Goal: Task Accomplishment & Management: Manage account settings

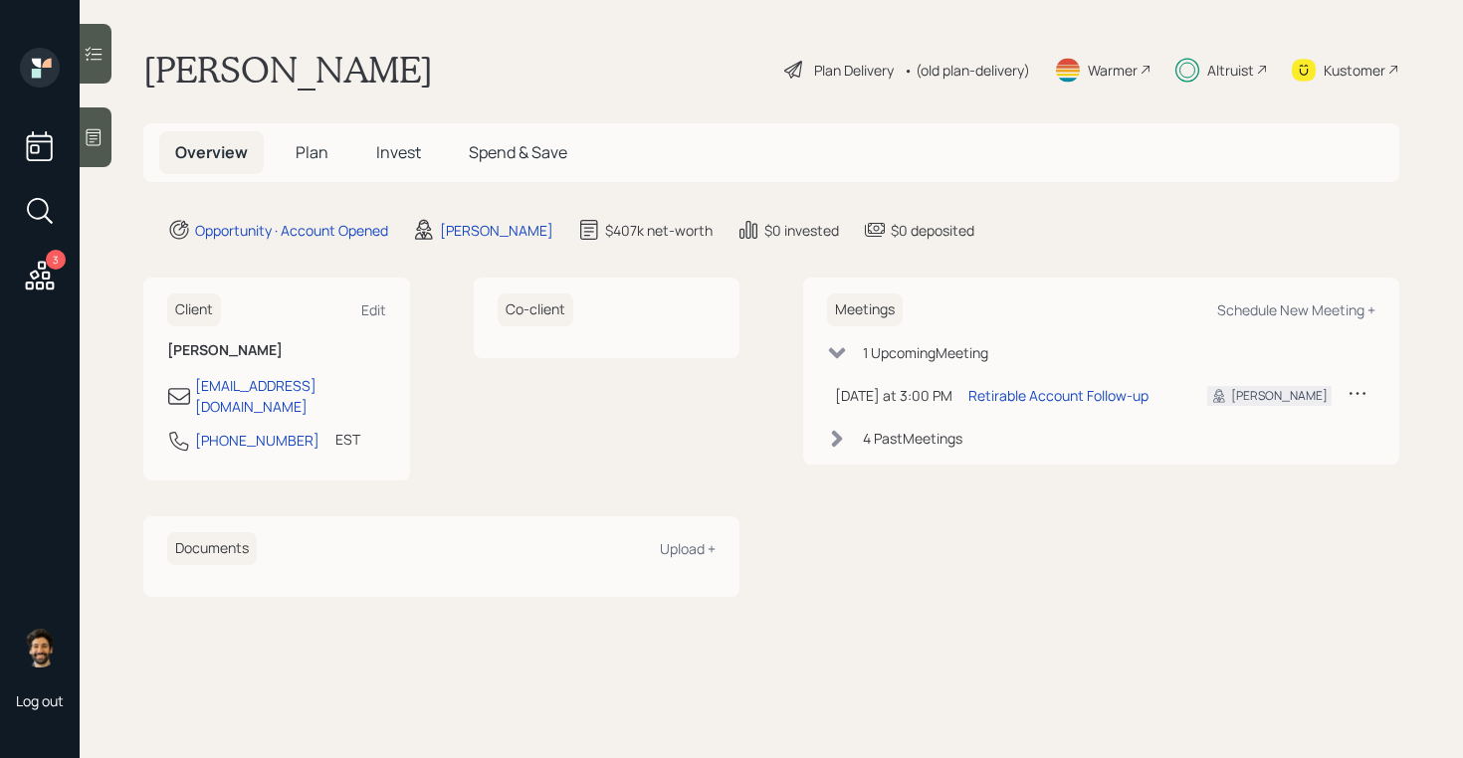
click at [303, 158] on span "Plan" at bounding box center [312, 152] width 33 height 22
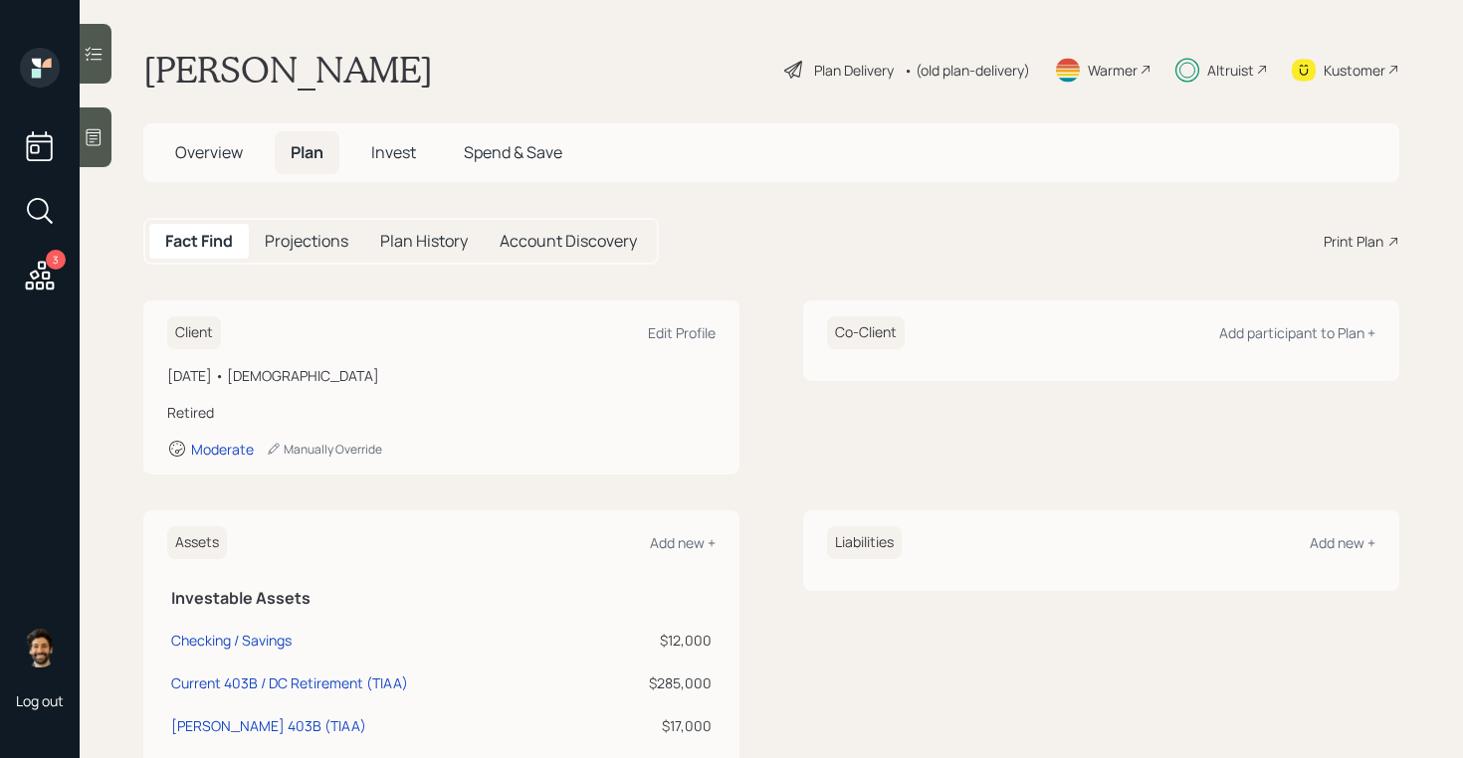
click at [1341, 67] on div "Kustomer" at bounding box center [1355, 70] width 62 height 21
click at [220, 148] on span "Overview" at bounding box center [209, 152] width 68 height 22
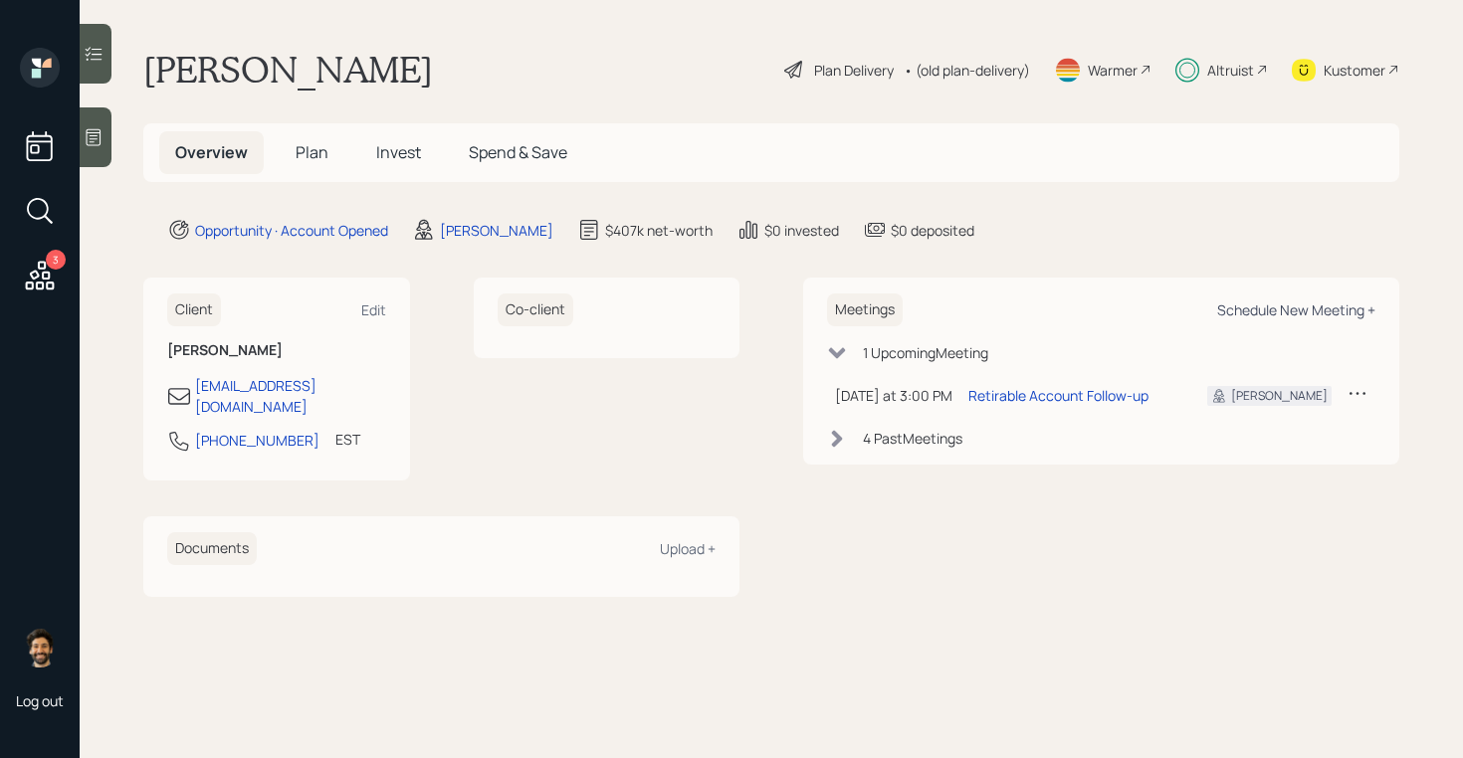
click at [1241, 311] on div "Schedule New Meeting +" at bounding box center [1296, 310] width 158 height 19
select select "f14b762f-c7c2-4b89-9227-8fa891345eea"
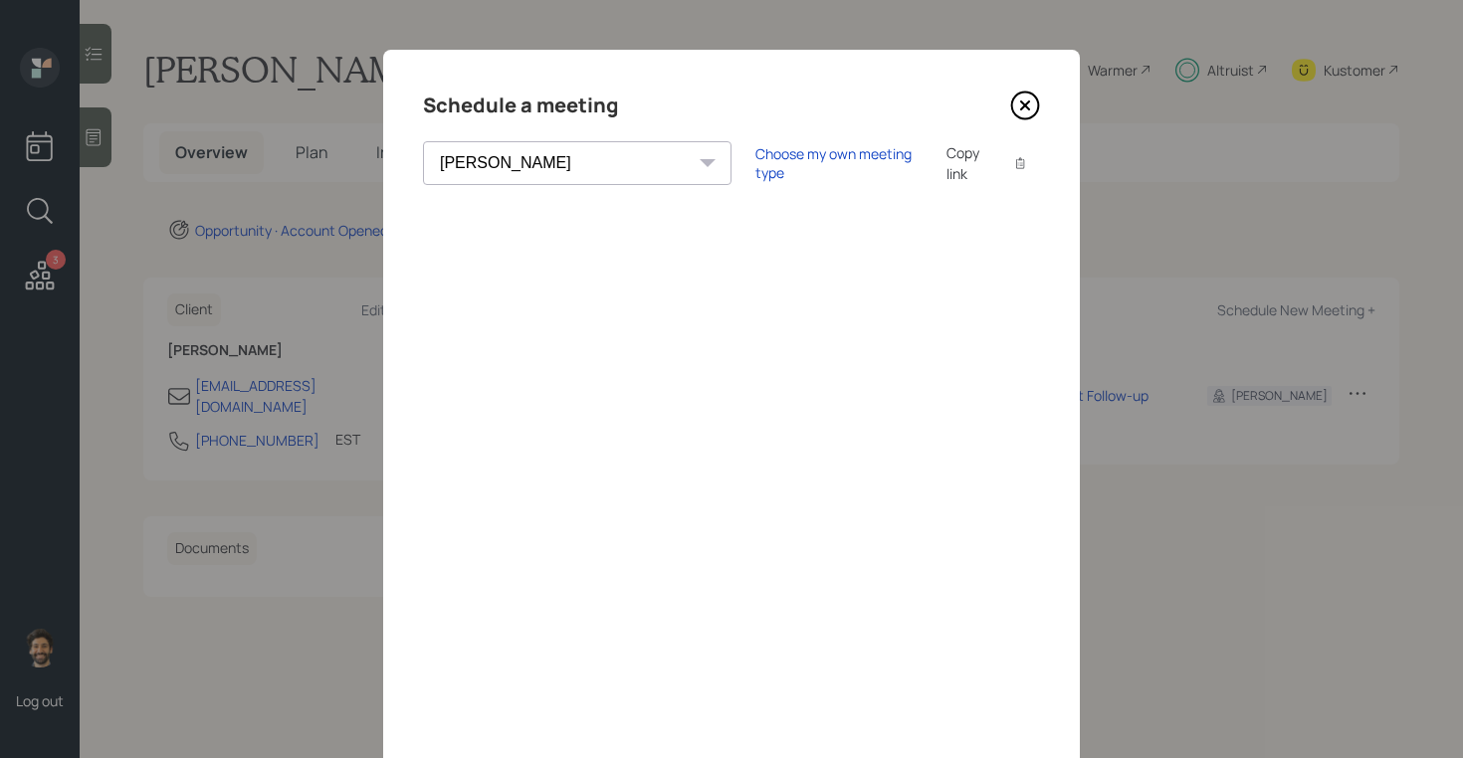
click at [1023, 118] on icon at bounding box center [1025, 106] width 27 height 27
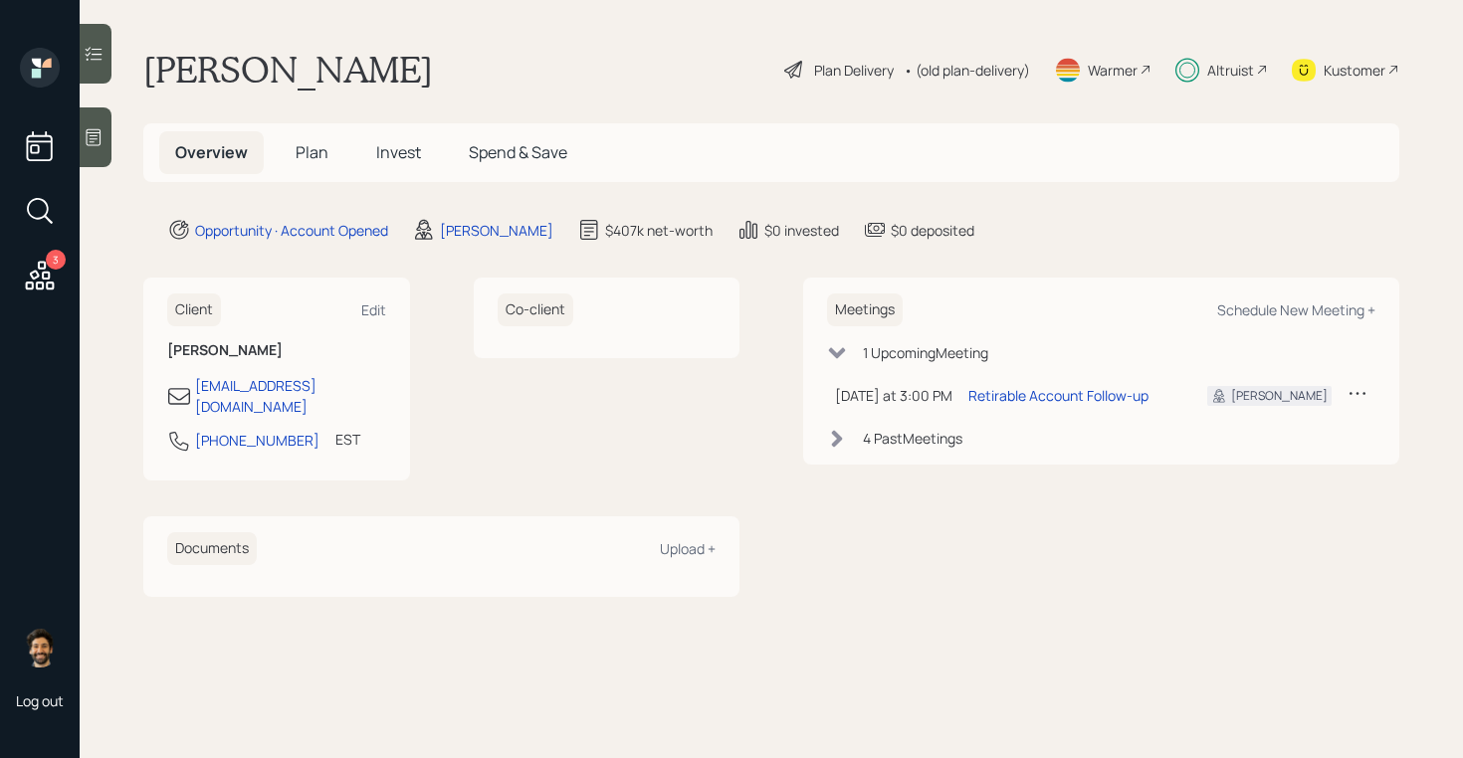
click at [324, 152] on span "Plan" at bounding box center [312, 152] width 33 height 22
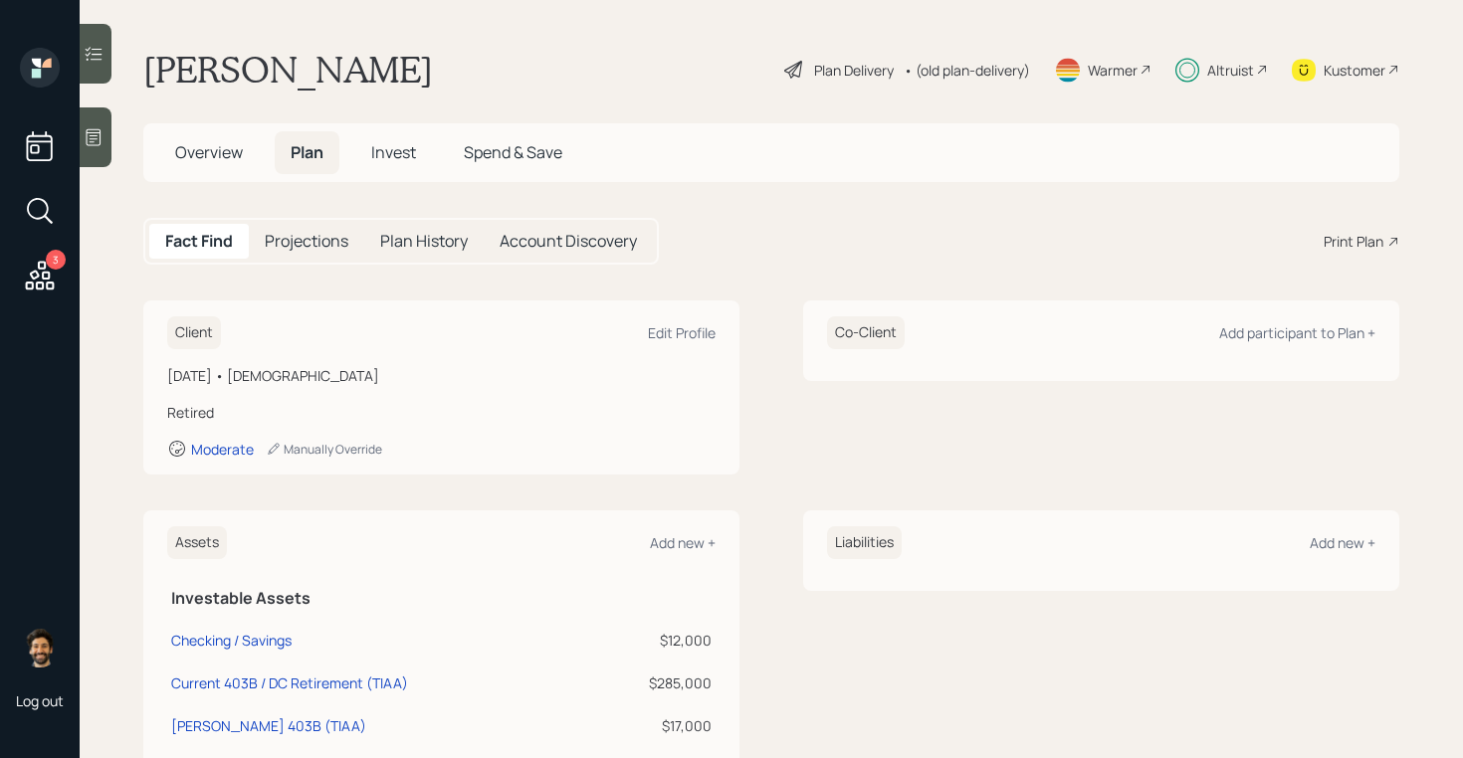
click at [391, 155] on span "Invest" at bounding box center [393, 152] width 45 height 22
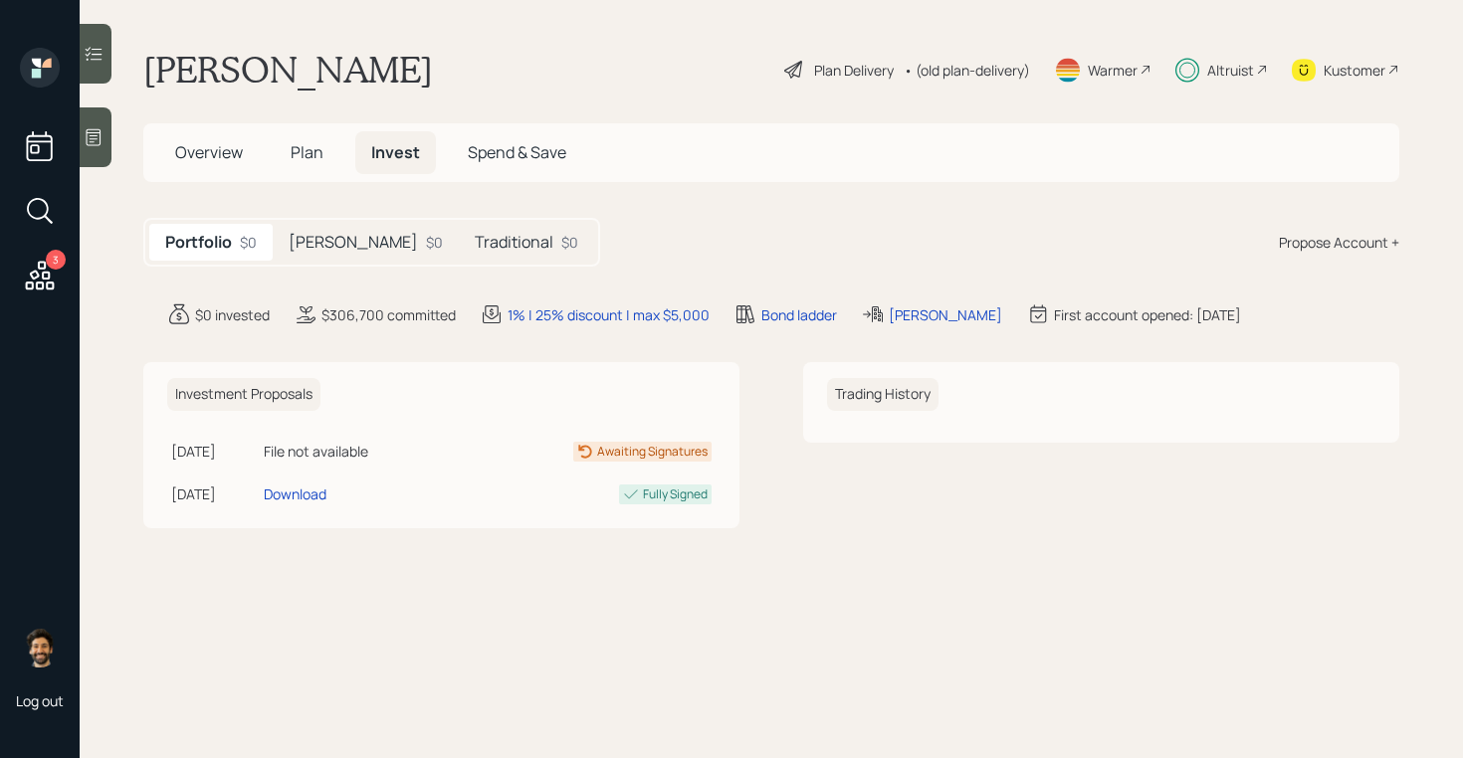
click at [299, 233] on h5 "[PERSON_NAME]" at bounding box center [353, 242] width 129 height 19
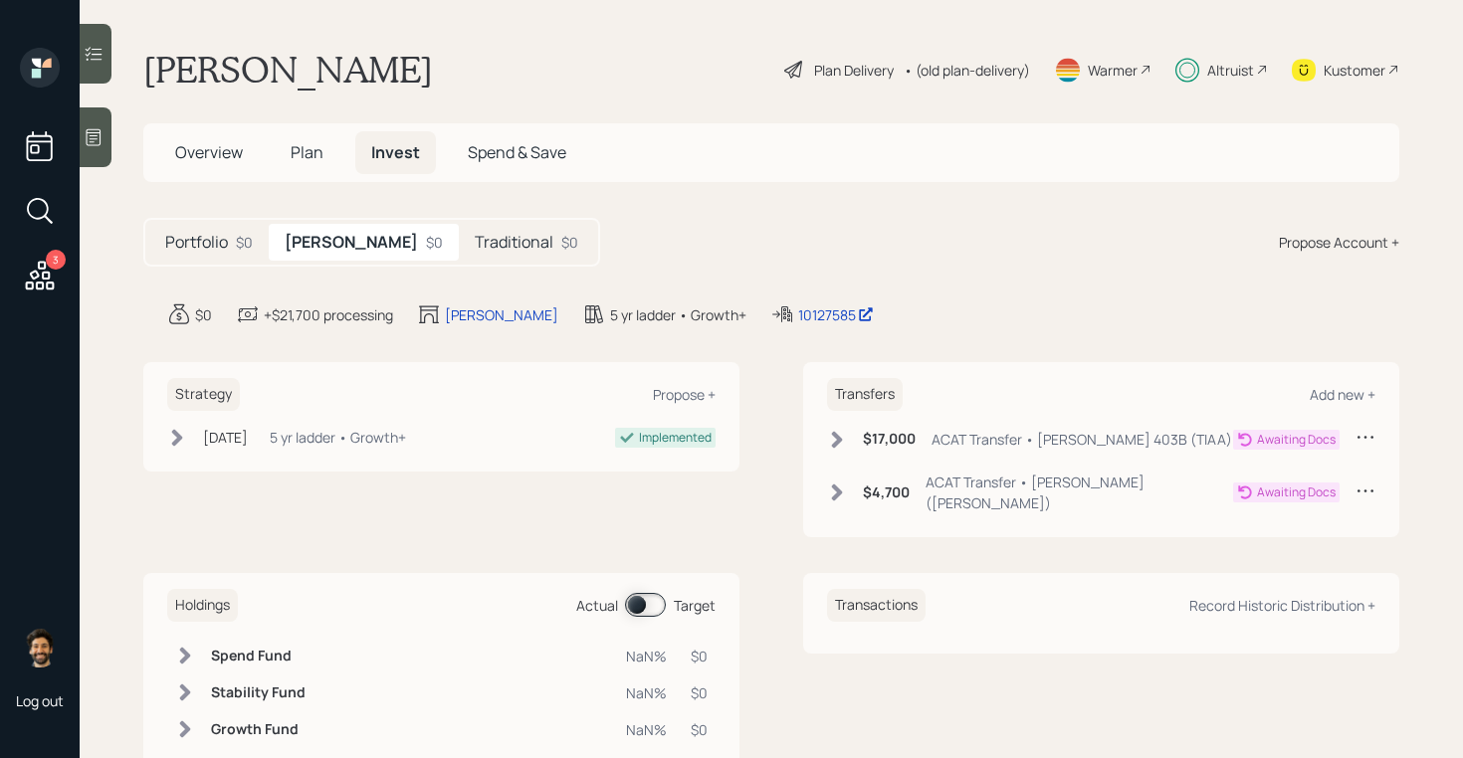
click at [306, 146] on span "Plan" at bounding box center [307, 152] width 33 height 22
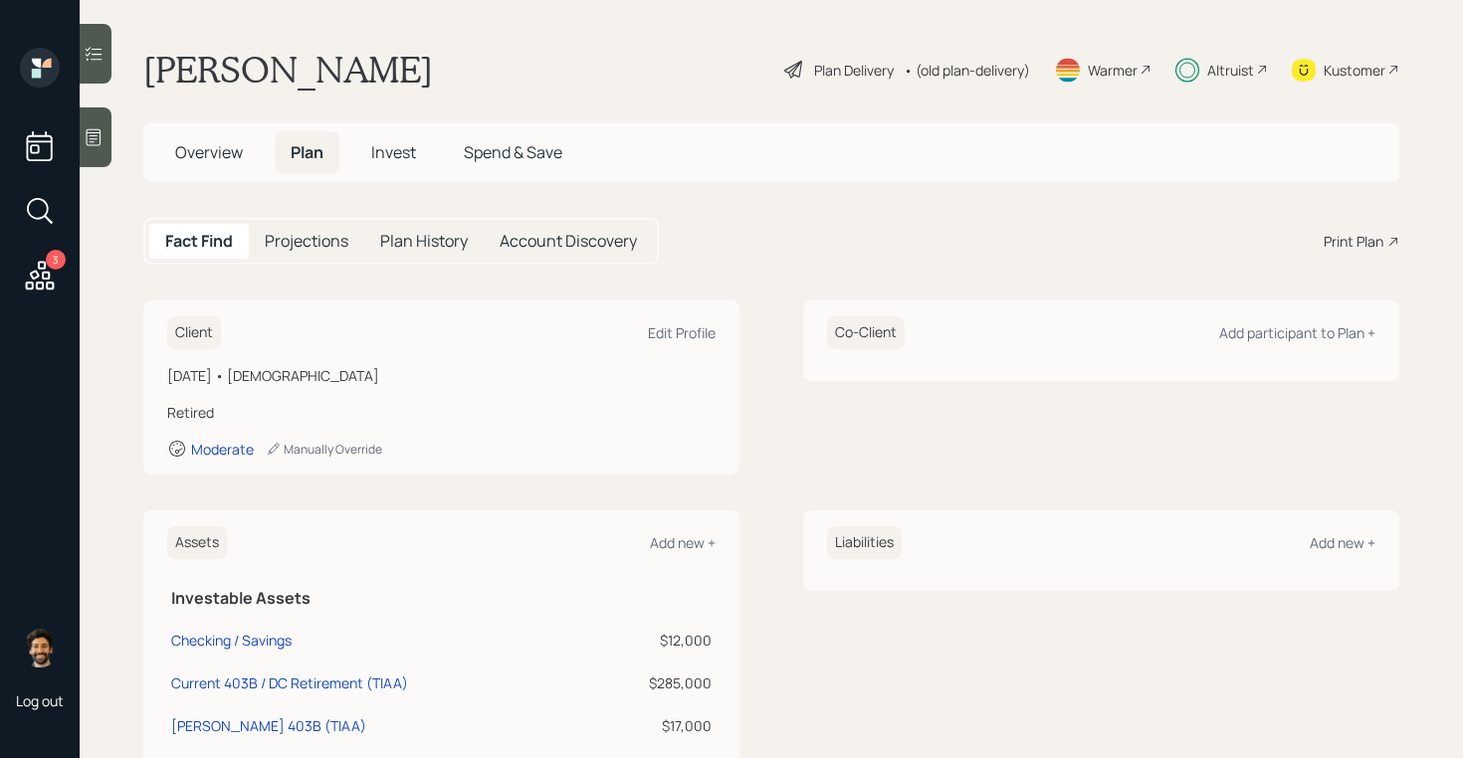
click at [394, 148] on span "Invest" at bounding box center [393, 152] width 45 height 22
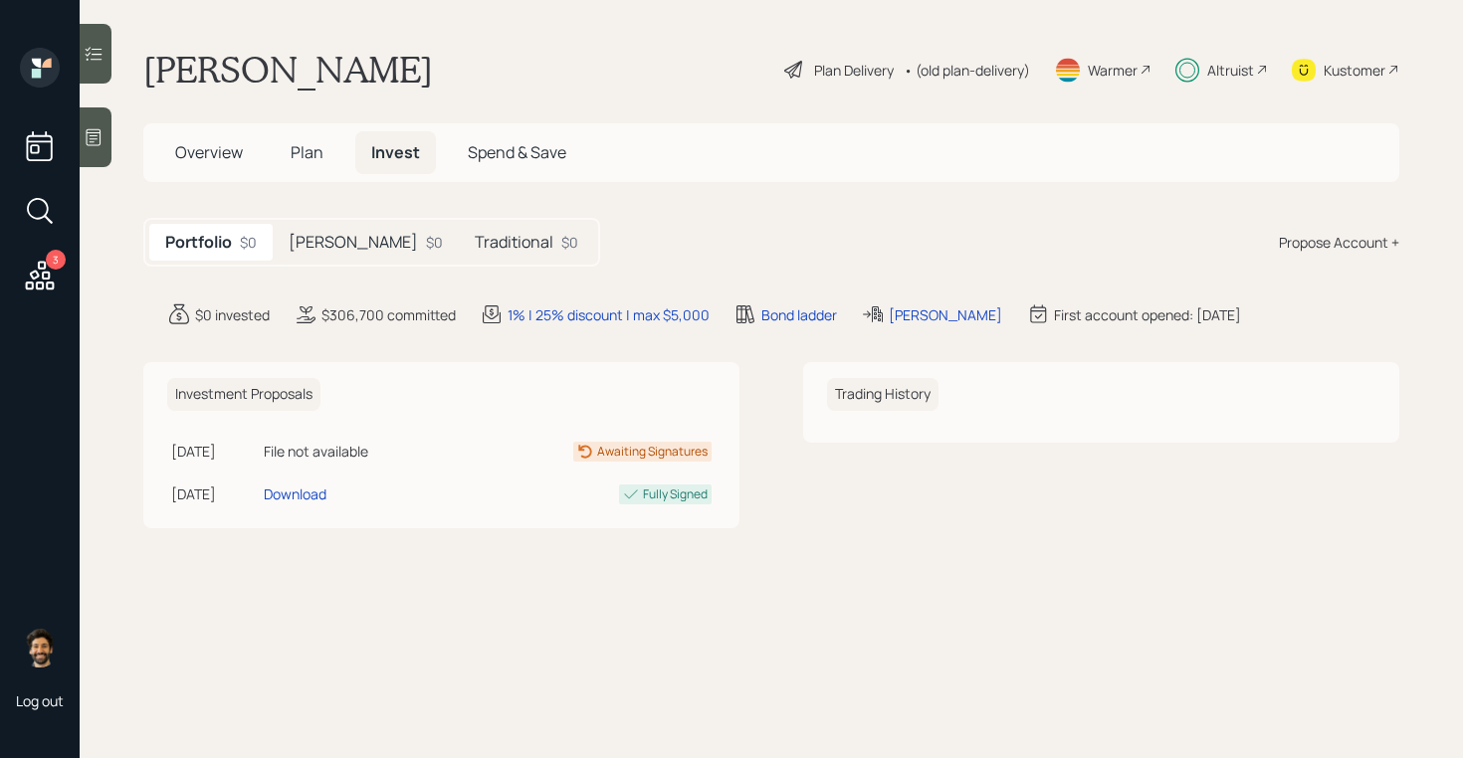
click at [426, 247] on div "$0" at bounding box center [434, 242] width 17 height 21
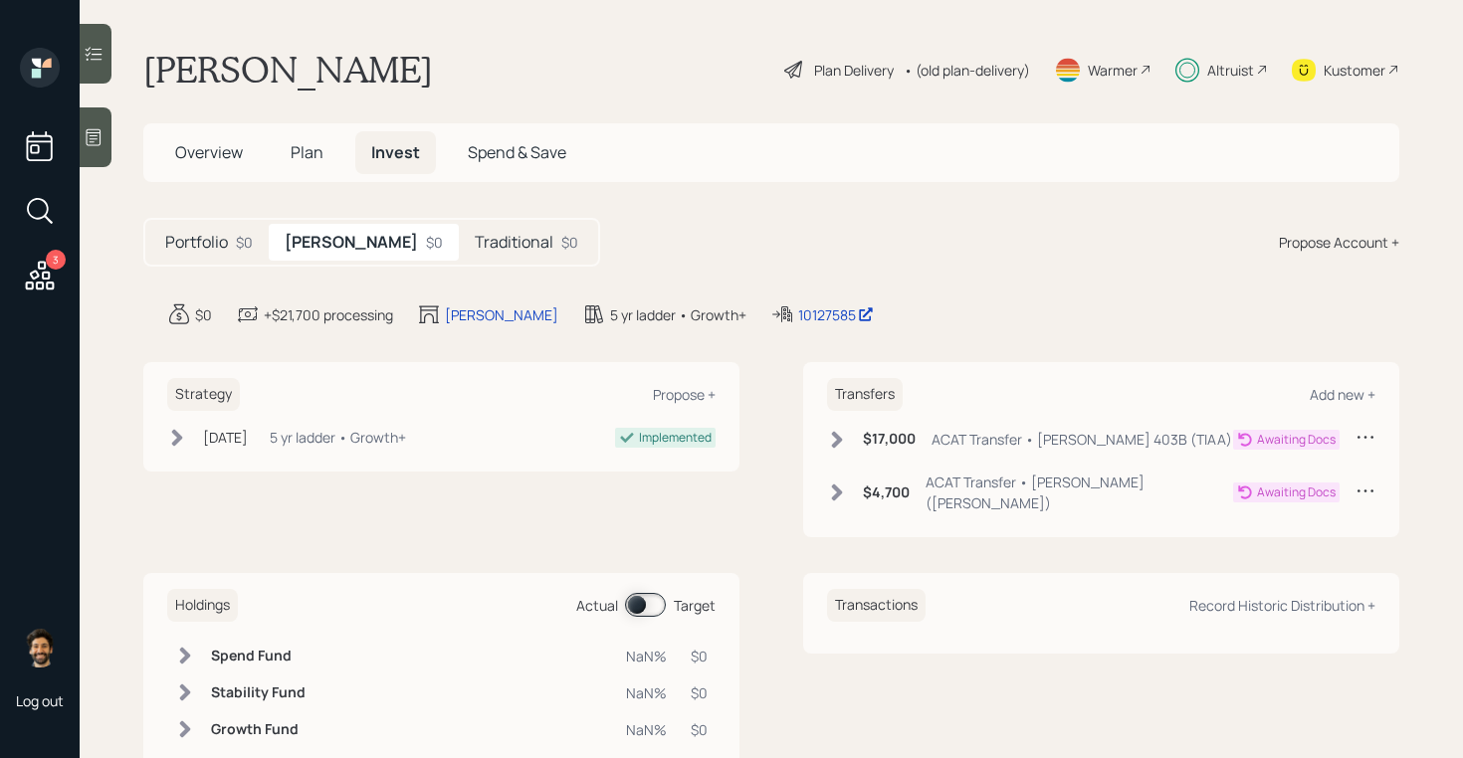
click at [837, 445] on icon at bounding box center [837, 440] width 20 height 20
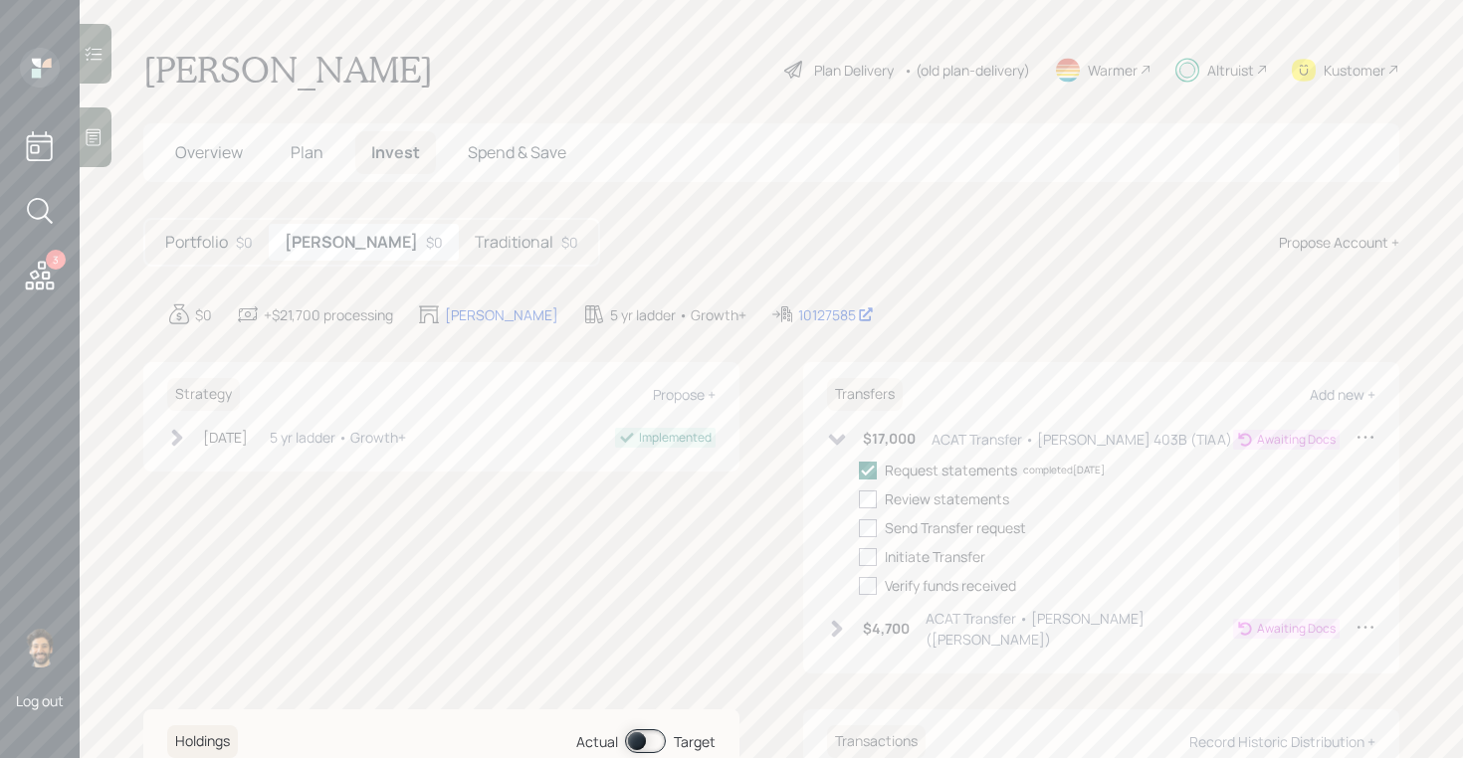
click at [837, 445] on icon at bounding box center [837, 440] width 20 height 20
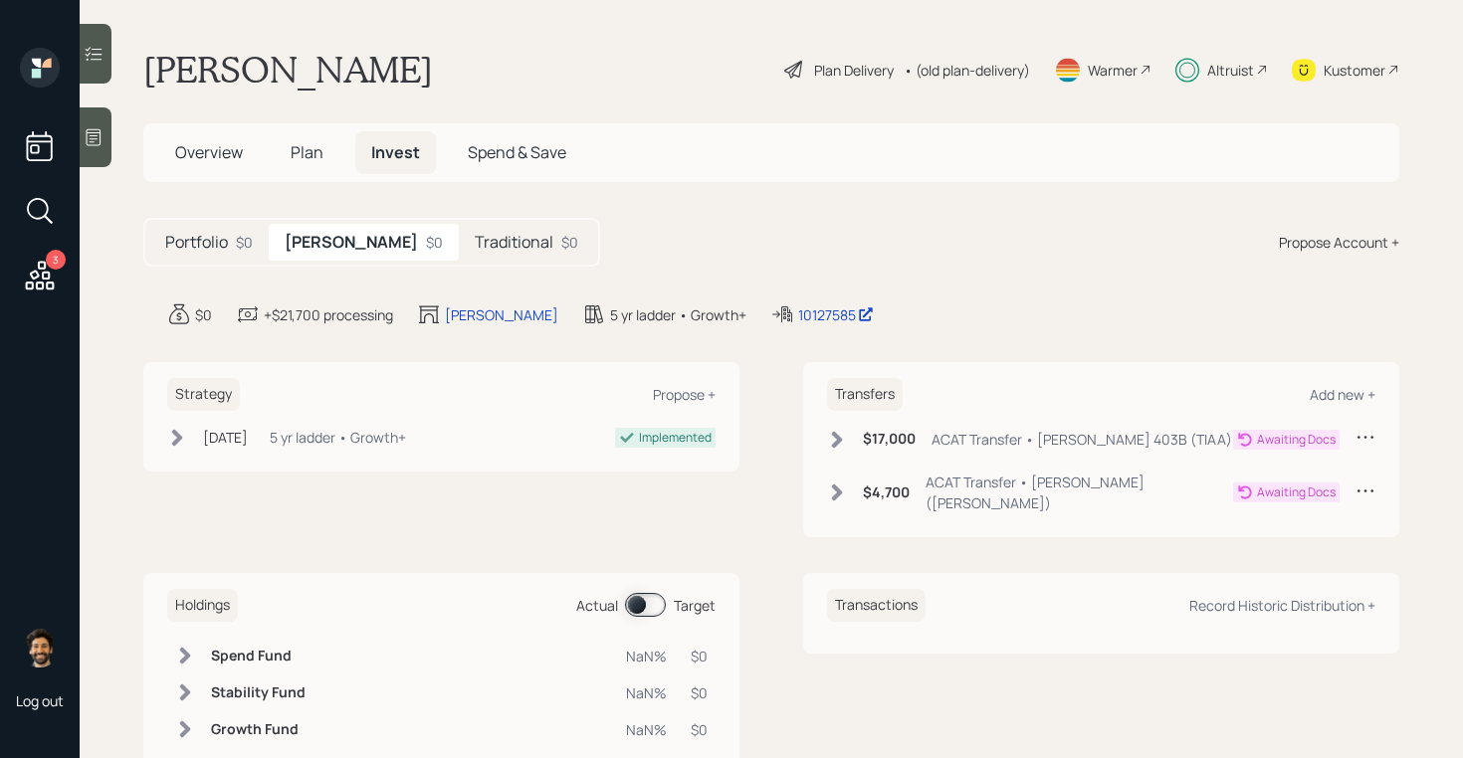
click at [843, 483] on icon at bounding box center [837, 493] width 20 height 20
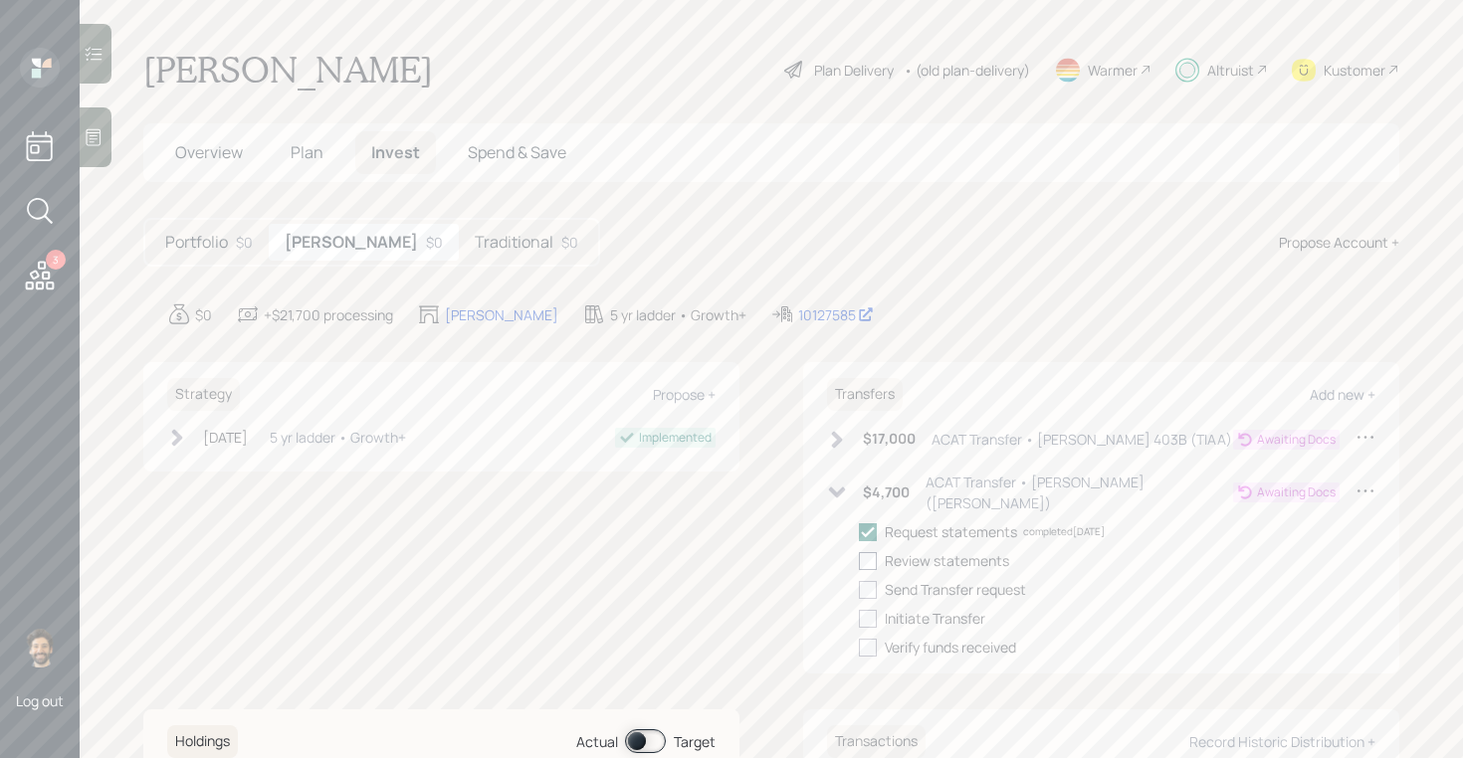
click at [865, 552] on div at bounding box center [868, 561] width 18 height 18
click at [859, 560] on input "checkbox" at bounding box center [858, 560] width 1 height 1
checkbox input "true"
click at [866, 581] on div at bounding box center [868, 590] width 18 height 18
click at [859, 589] on input "checkbox" at bounding box center [858, 589] width 1 height 1
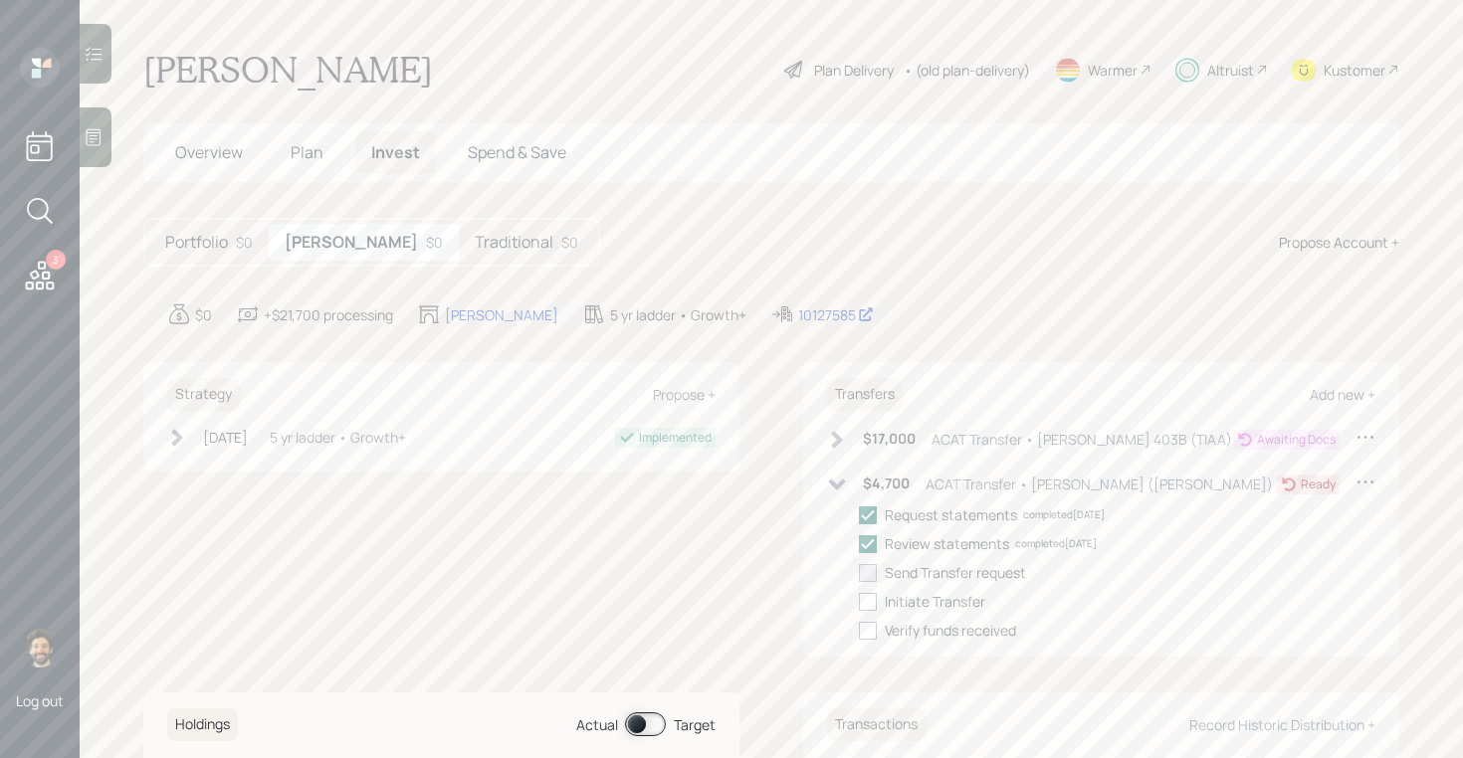
checkbox input "true"
click at [866, 601] on div at bounding box center [868, 602] width 18 height 18
click at [859, 601] on input "checkbox" at bounding box center [858, 601] width 1 height 1
checkbox input "true"
click at [846, 431] on icon at bounding box center [837, 440] width 20 height 20
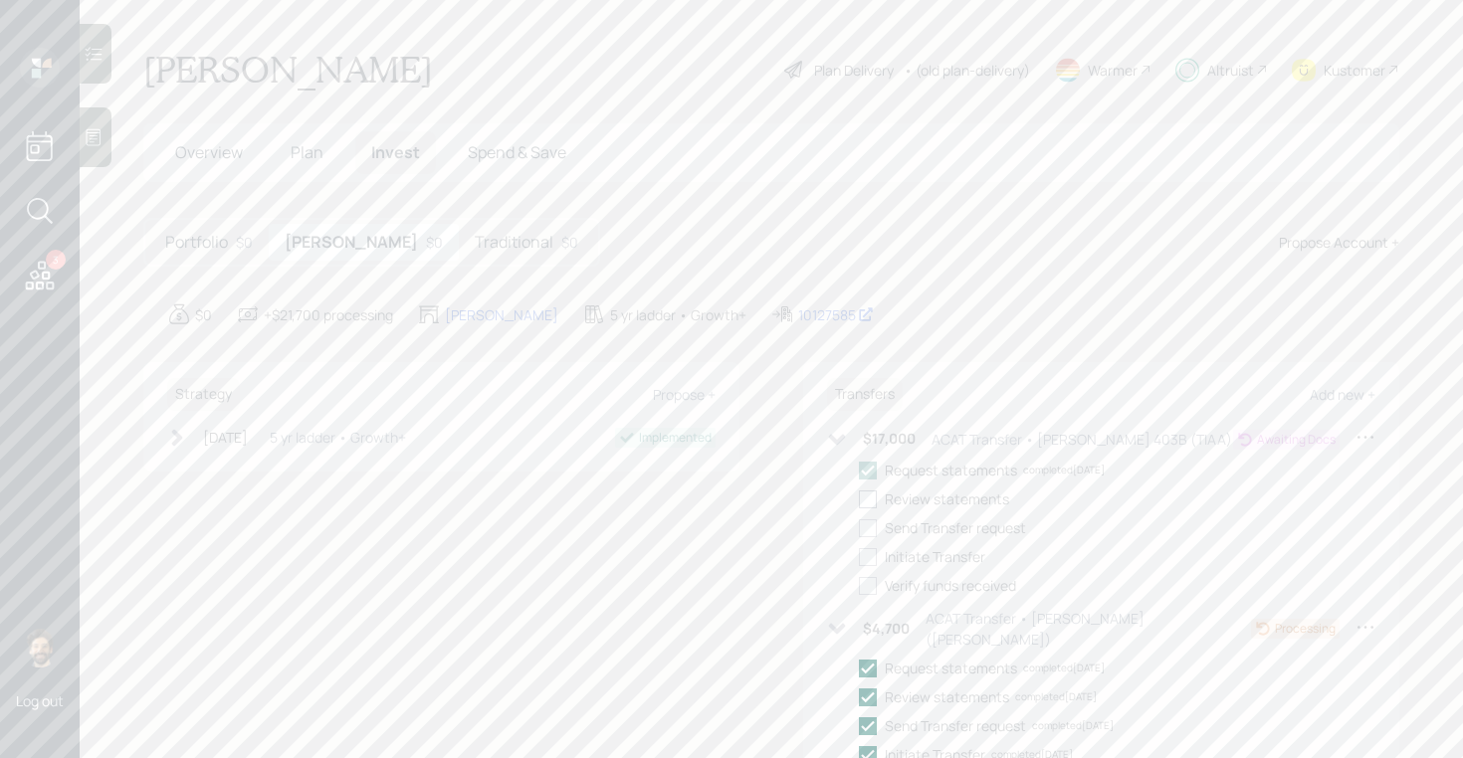
click at [868, 499] on div at bounding box center [868, 500] width 18 height 18
click at [859, 499] on input "checkbox" at bounding box center [858, 499] width 1 height 1
checkbox input "true"
click at [475, 251] on h5 "Traditional" at bounding box center [514, 242] width 79 height 19
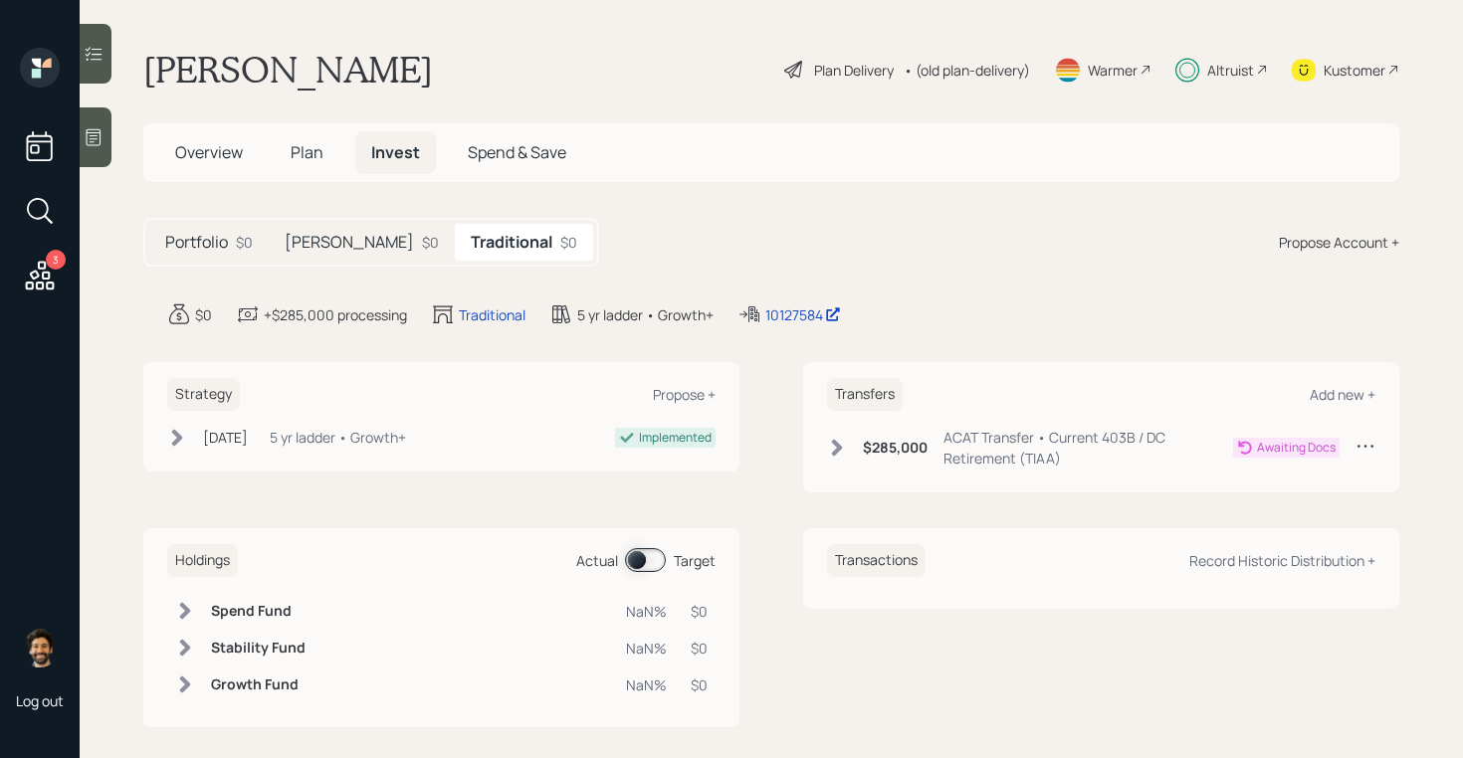
click at [849, 447] on div "$285,000 ACAT Transfer • Current 403B / DC Retirement (TIAA)" at bounding box center [1030, 448] width 406 height 42
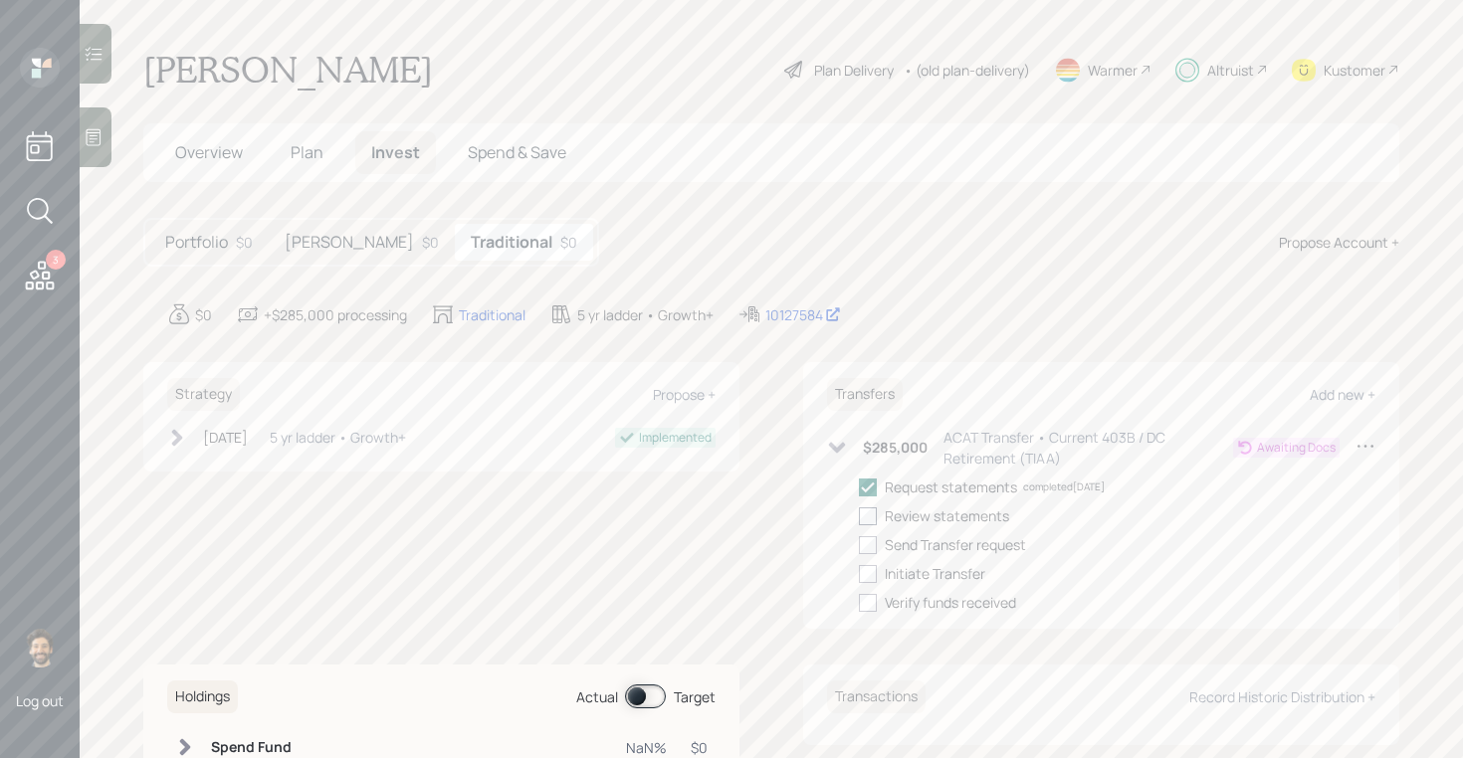
click at [867, 517] on div at bounding box center [868, 517] width 18 height 18
click at [859, 517] on input "checkbox" at bounding box center [858, 516] width 1 height 1
checkbox input "true"
click at [319, 238] on h5 "[PERSON_NAME]" at bounding box center [349, 242] width 129 height 19
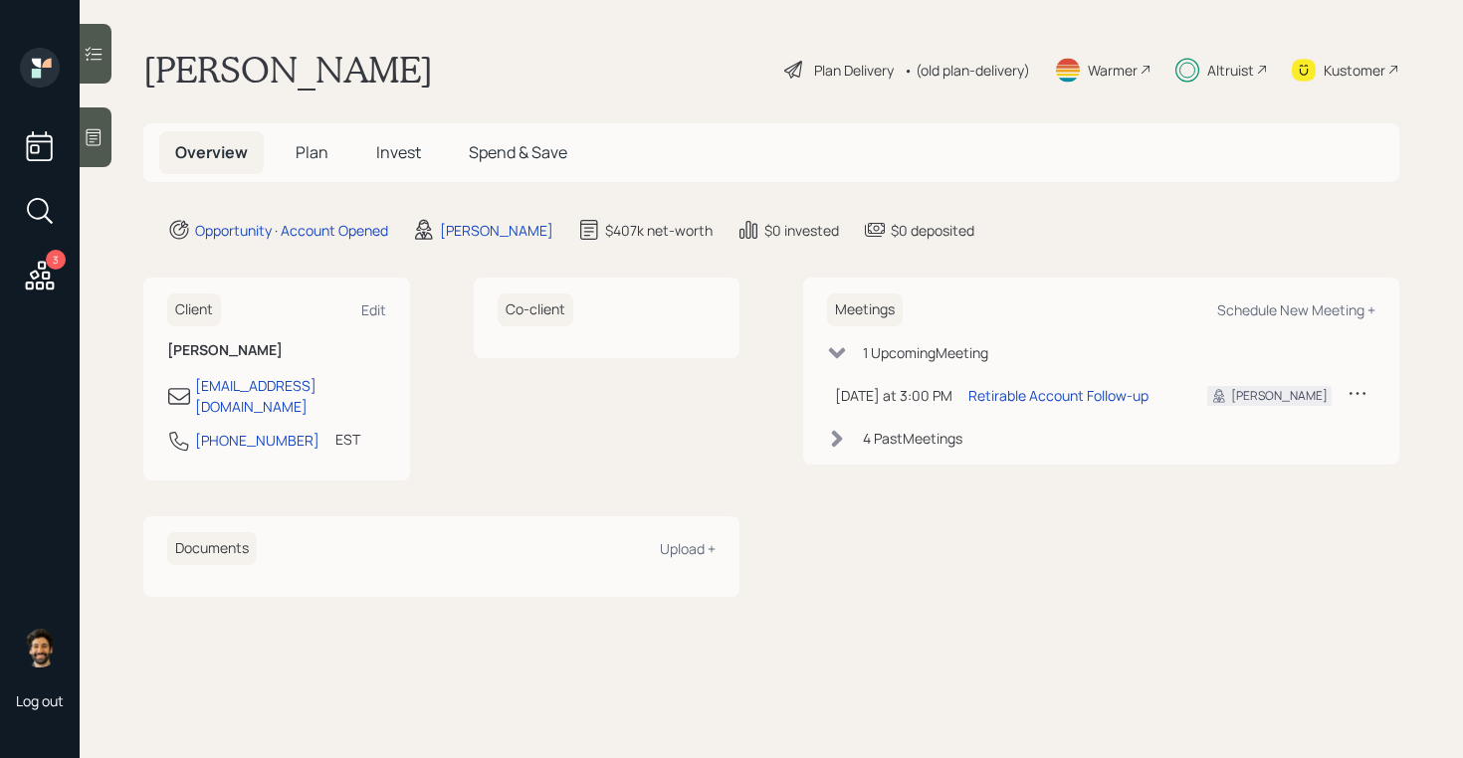
click at [996, 70] on div "• (old plan-delivery)" at bounding box center [967, 70] width 126 height 21
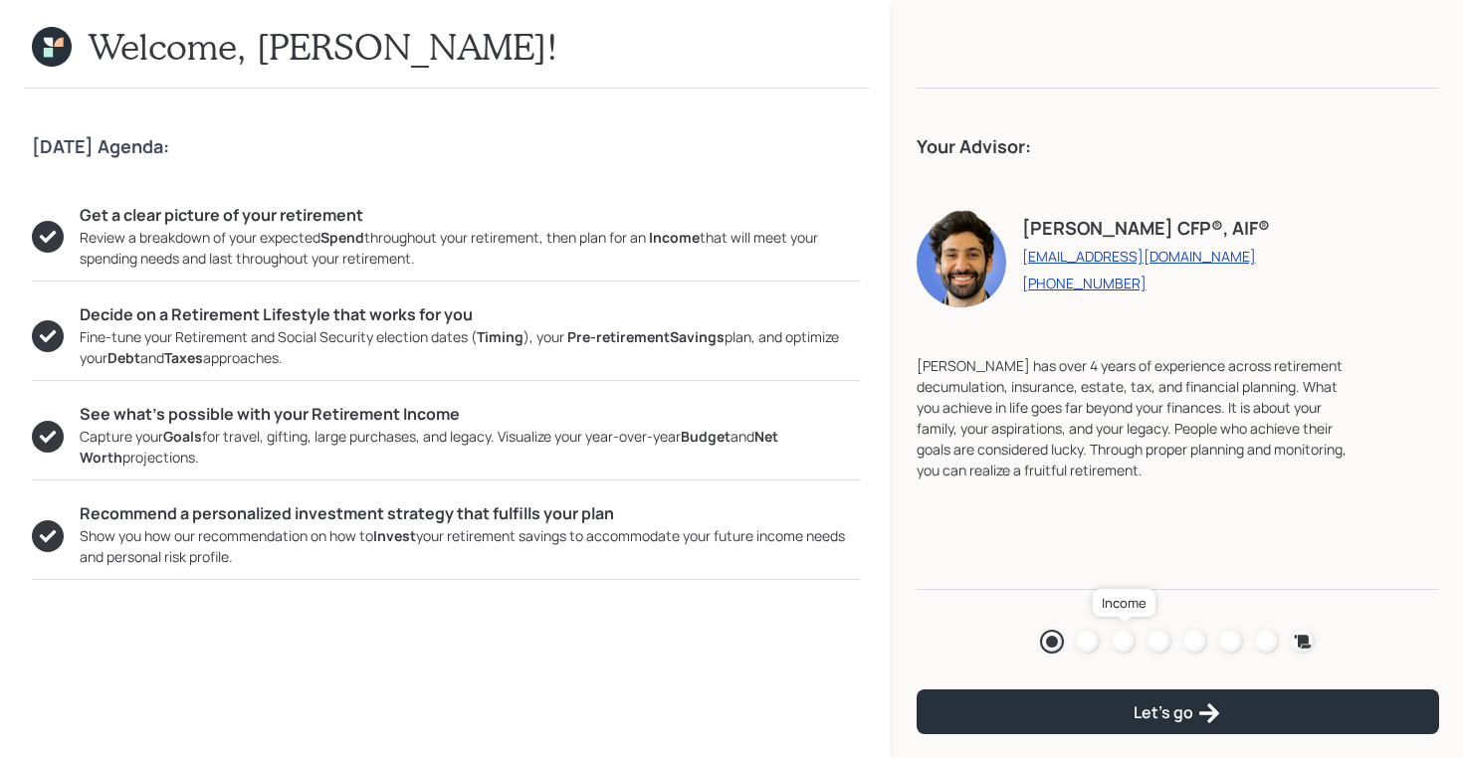
click at [1123, 647] on div at bounding box center [1124, 642] width 24 height 24
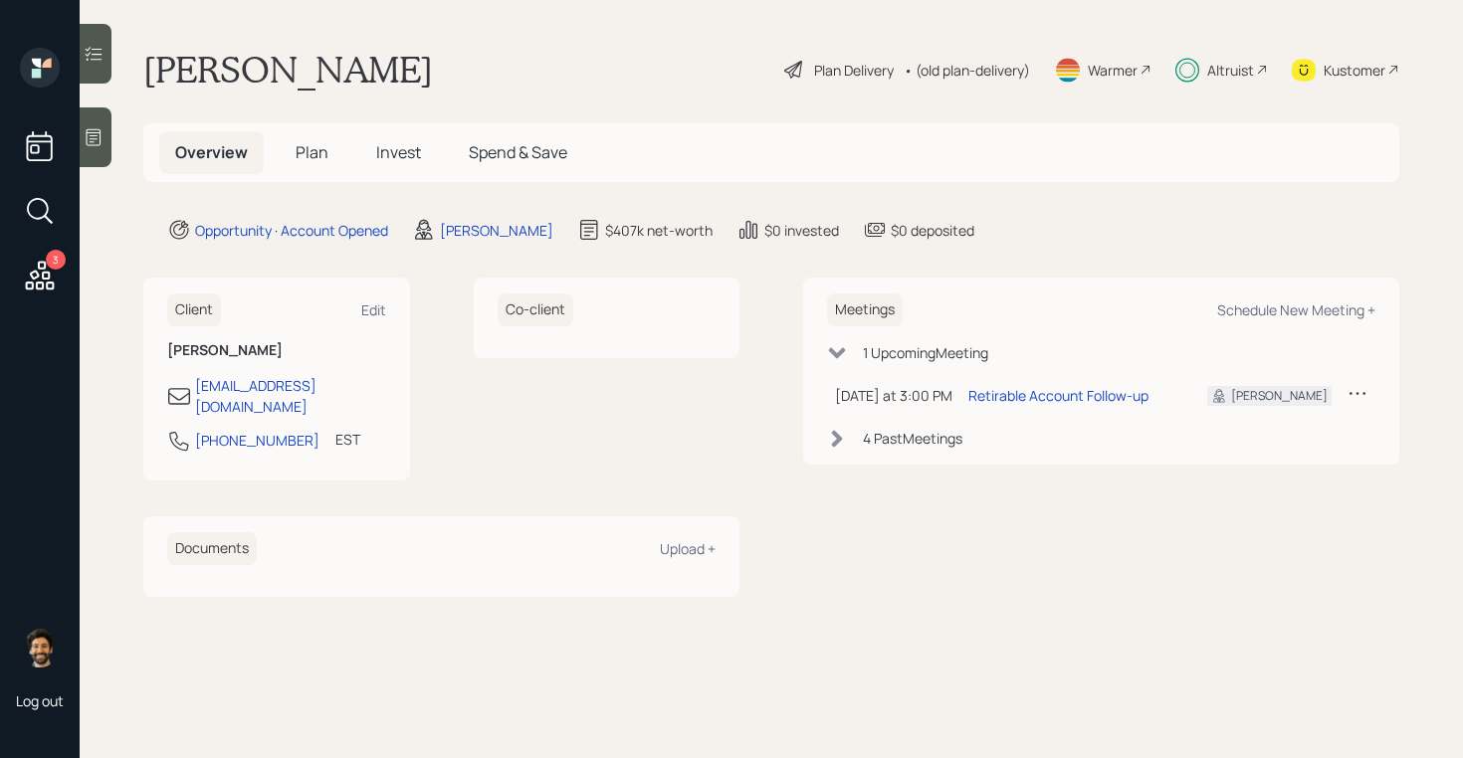
click at [311, 156] on span "Plan" at bounding box center [312, 152] width 33 height 22
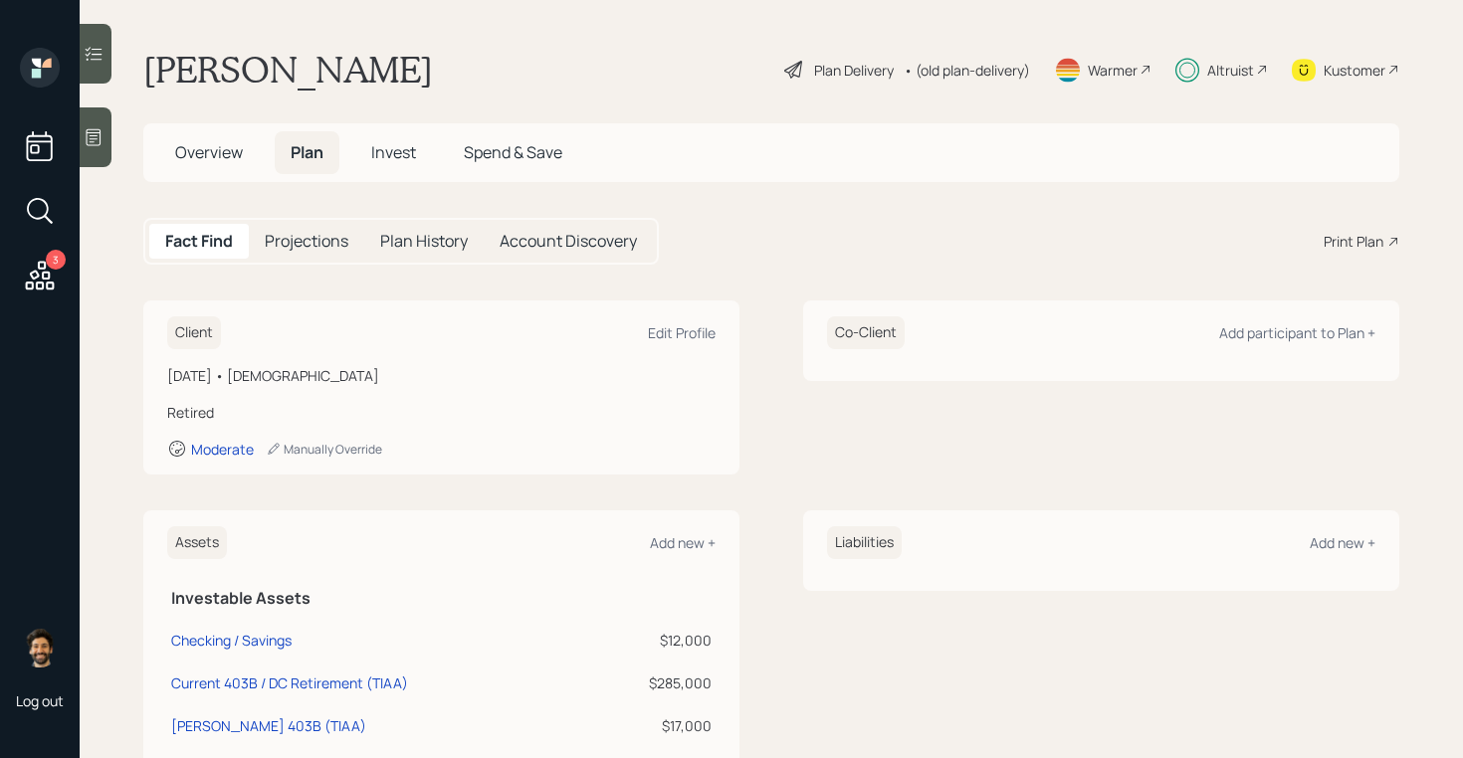
click at [963, 74] on div "• (old plan-delivery)" at bounding box center [967, 70] width 126 height 21
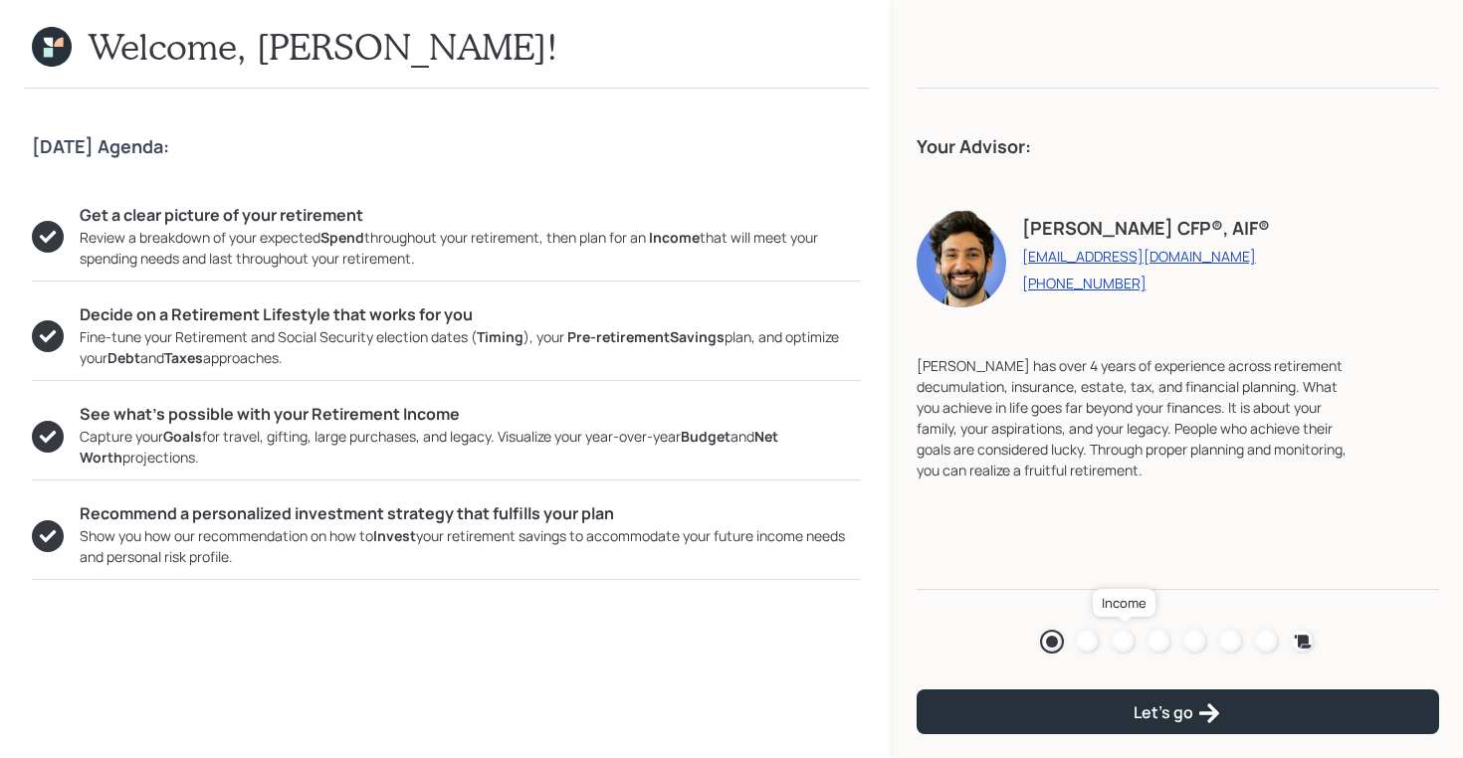
click at [1118, 634] on div at bounding box center [1124, 642] width 24 height 24
